Goal: Find specific page/section: Find specific page/section

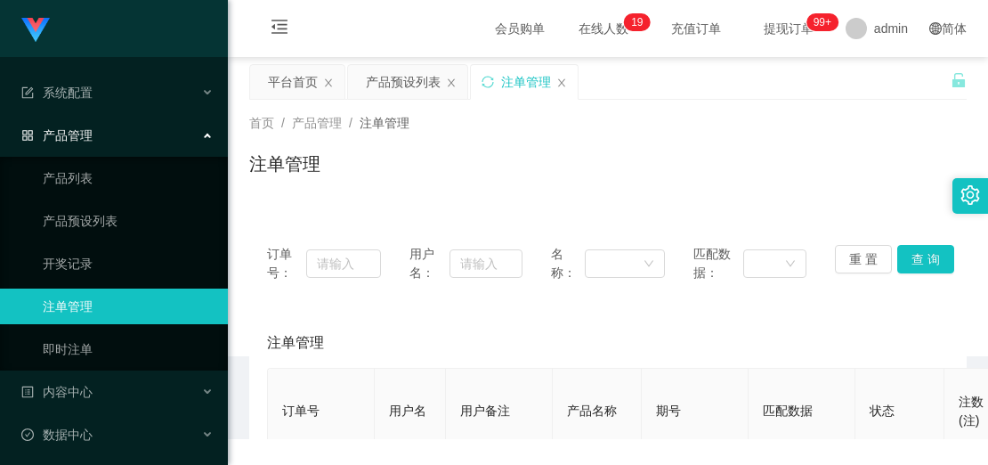
scroll to position [89, 0]
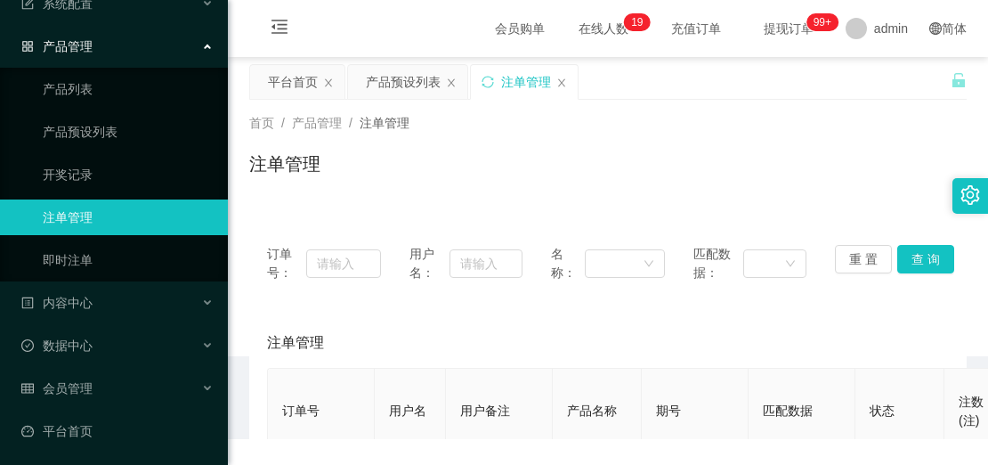
click at [411, 261] on span "用户名：" at bounding box center [429, 263] width 40 height 37
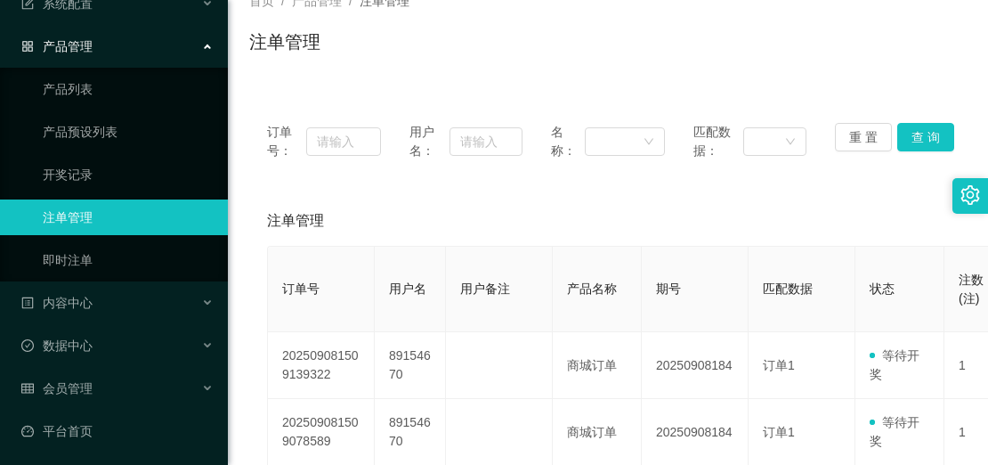
scroll to position [267, 0]
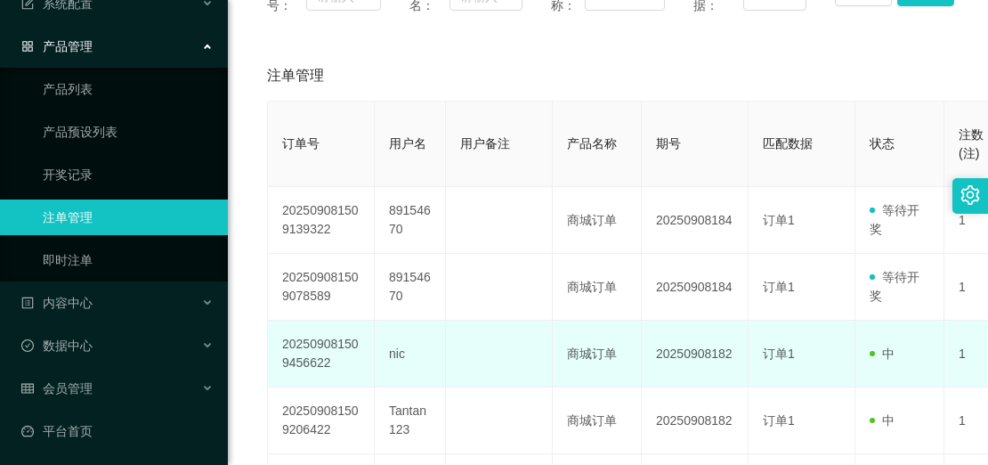
click at [531, 355] on td at bounding box center [499, 353] width 107 height 67
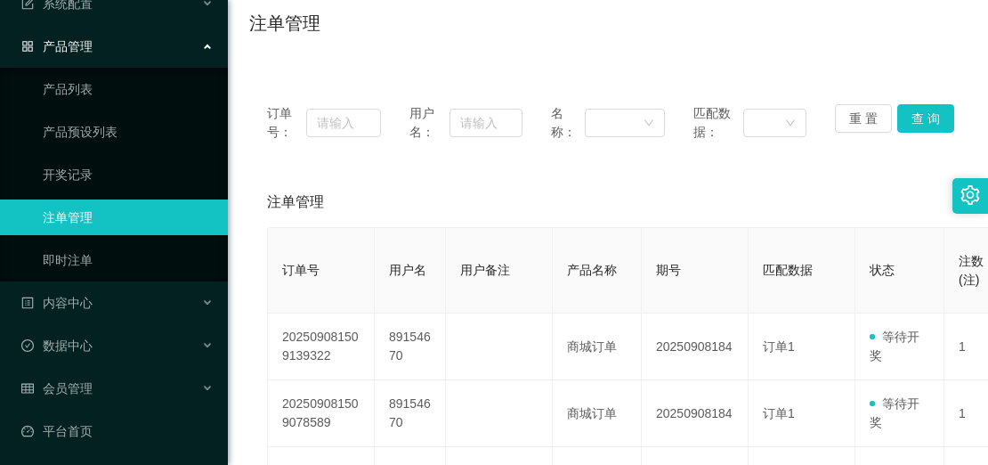
scroll to position [0, 0]
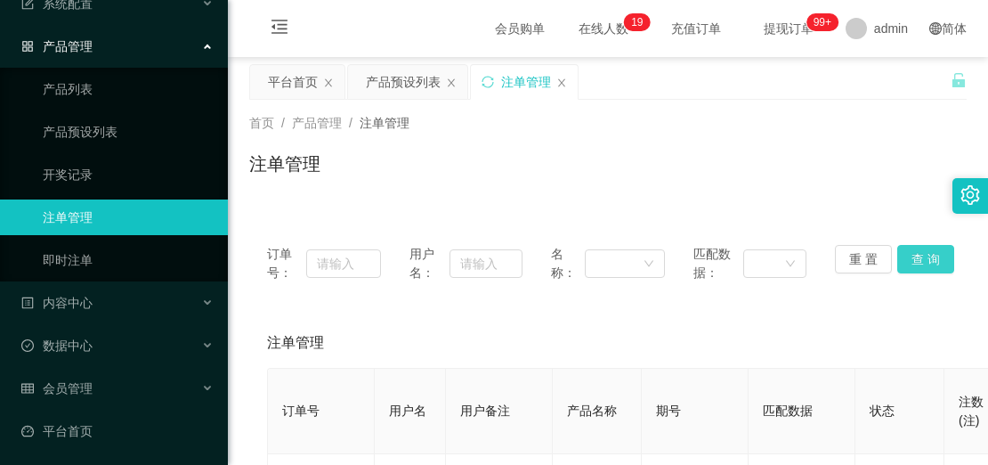
click at [916, 258] on button "查 询" at bounding box center [925, 259] width 57 height 28
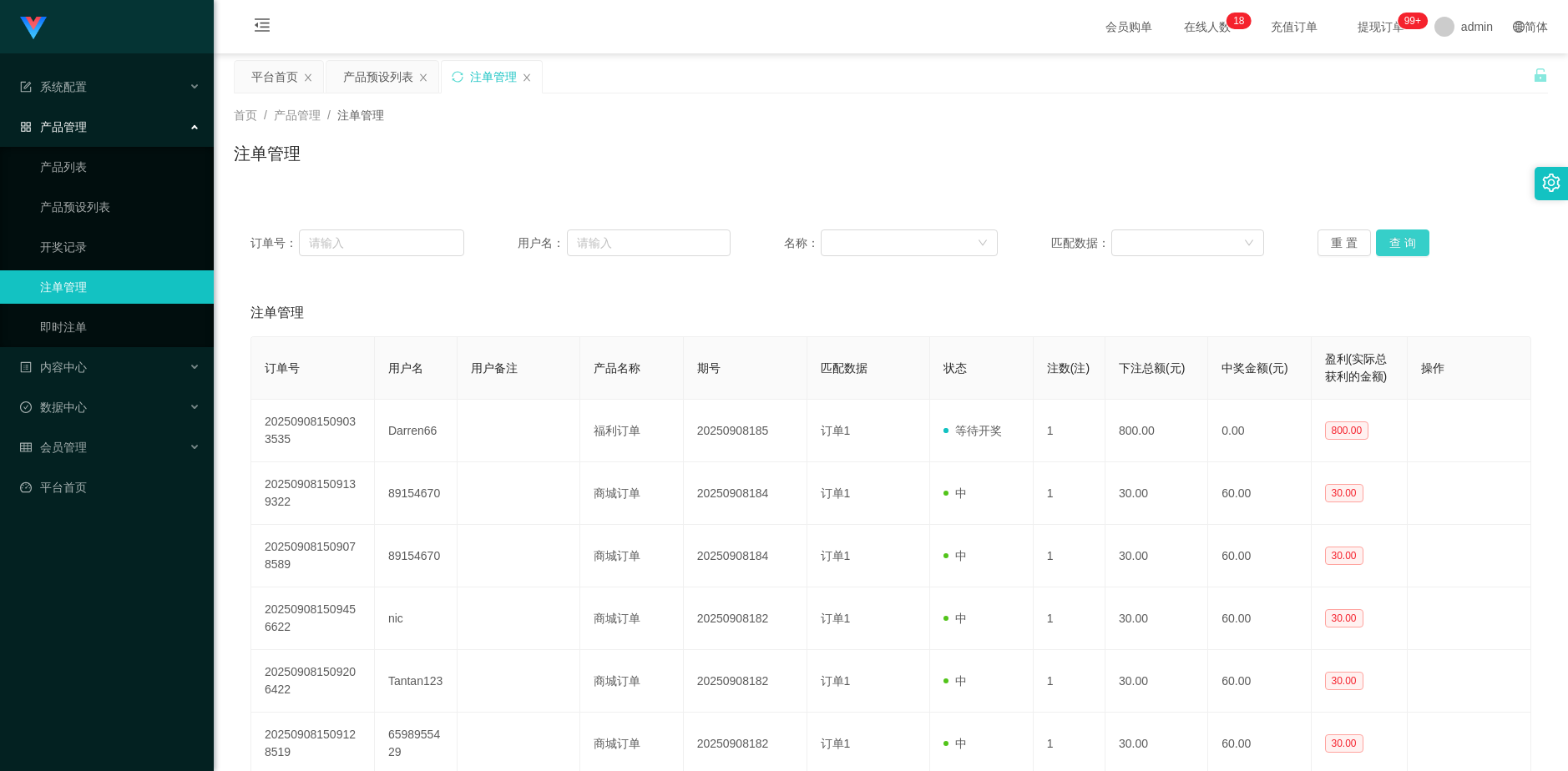
click at [926, 234] on button "查 询" at bounding box center [1403, 243] width 53 height 26
click at [926, 237] on button "查 询" at bounding box center [1403, 243] width 53 height 26
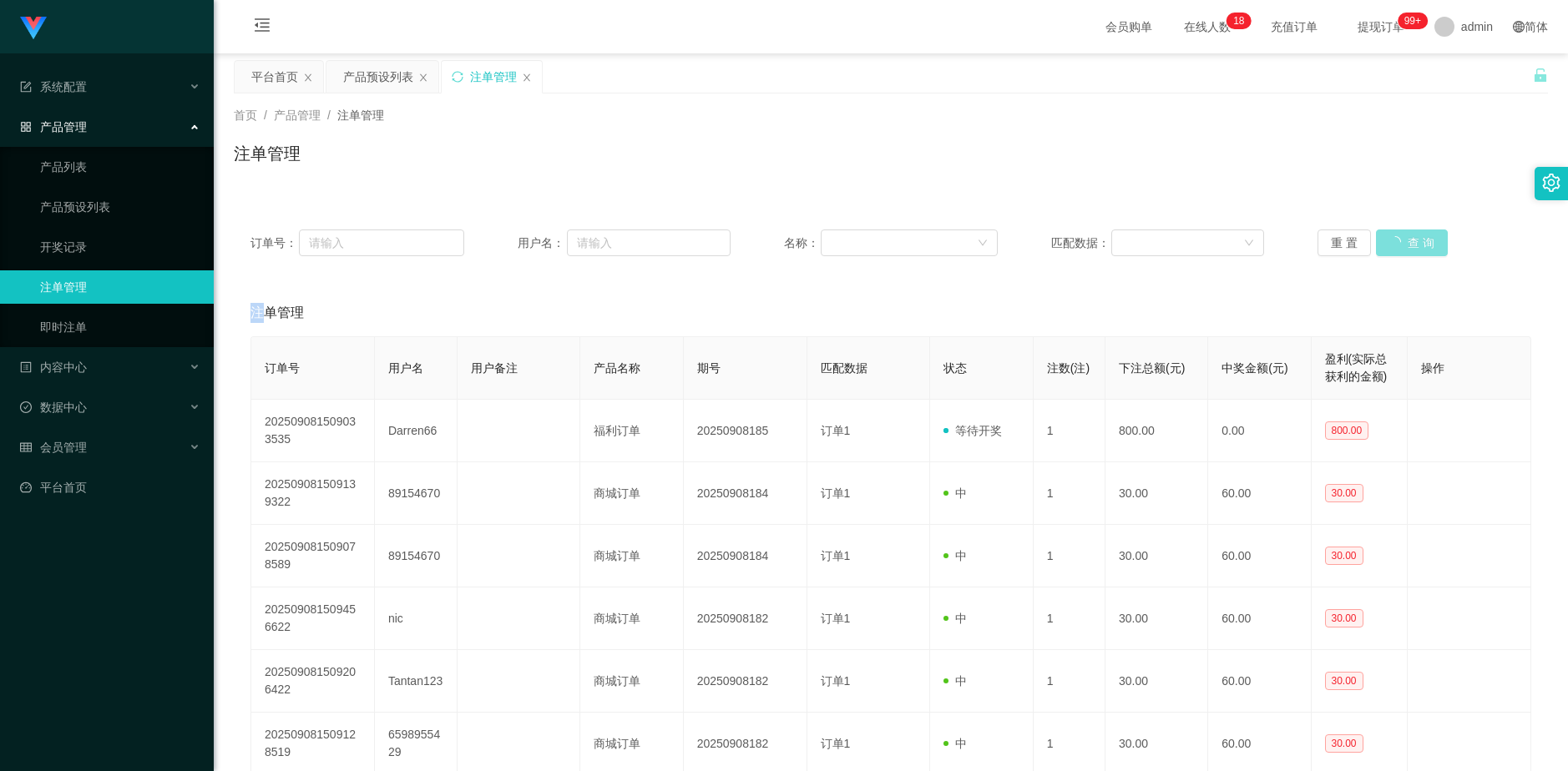
click at [926, 237] on div "重 置 查 询" at bounding box center [1424, 243] width 214 height 26
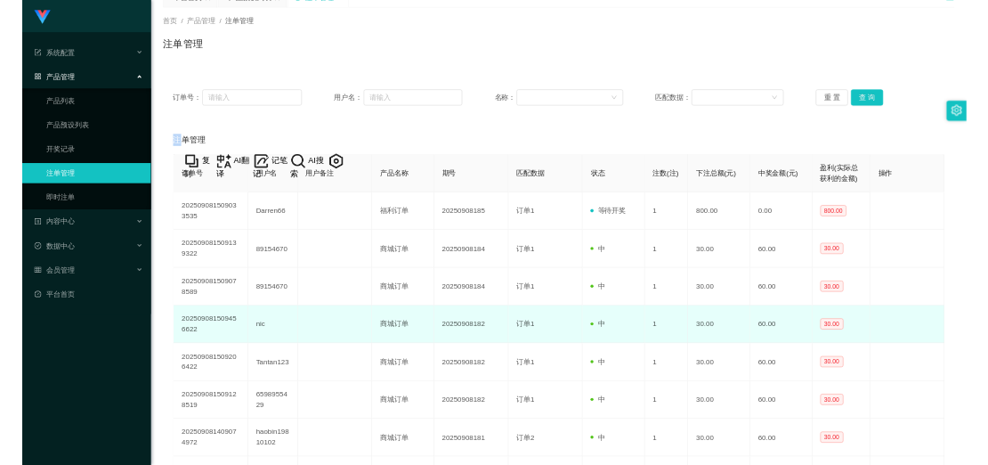
scroll to position [178, 0]
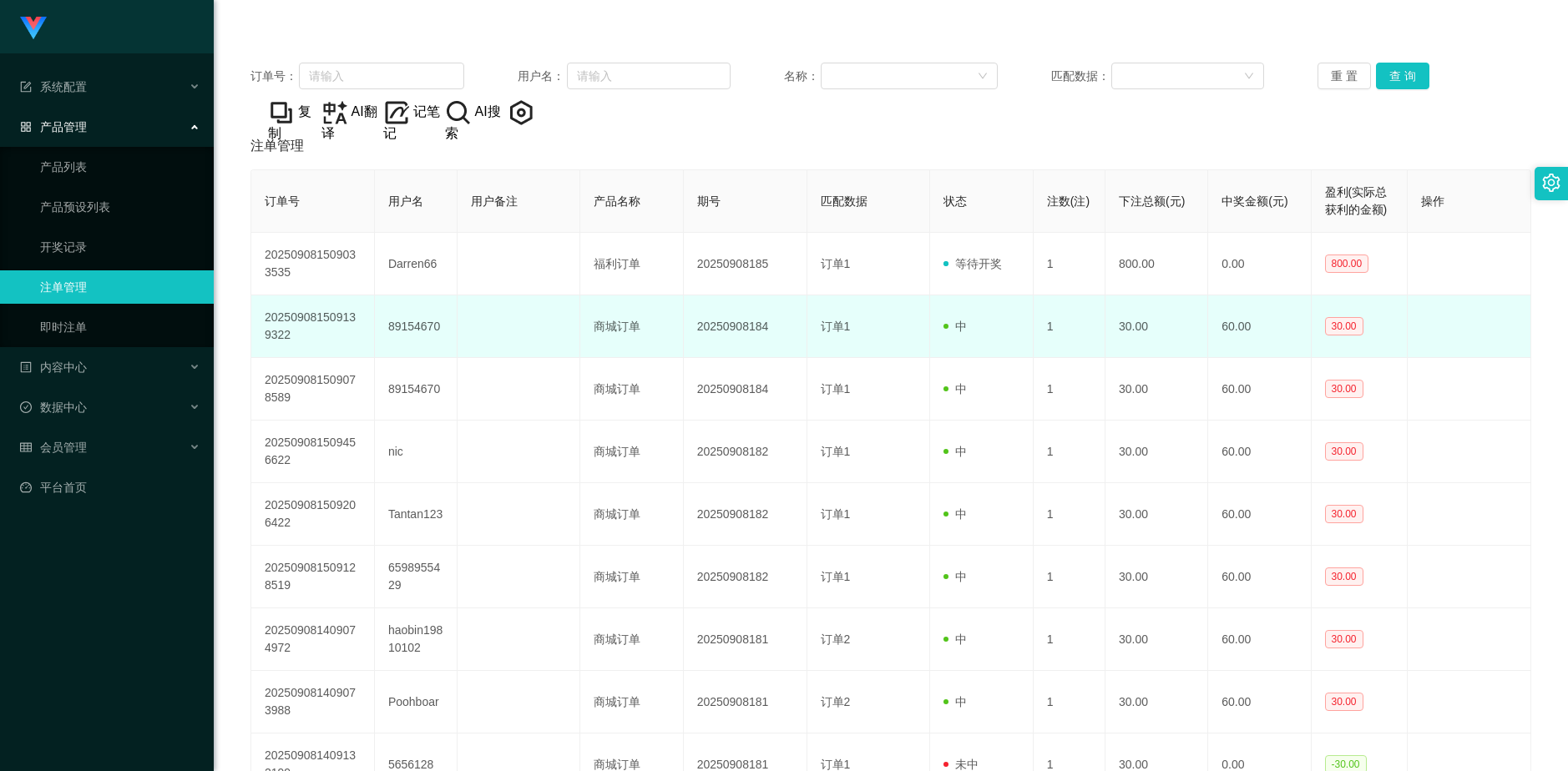
click at [926, 298] on td "1" at bounding box center [1070, 326] width 72 height 63
